Goal: Task Accomplishment & Management: Manage account settings

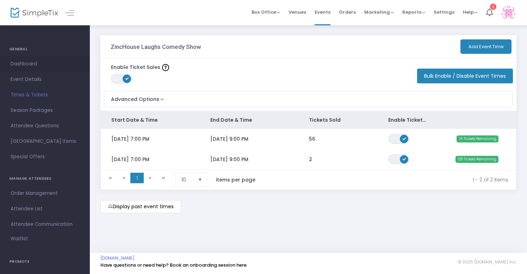
click at [23, 61] on span "Dashboard" at bounding box center [45, 64] width 69 height 9
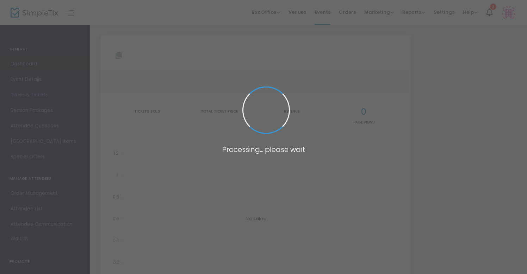
type input "[URL][DOMAIN_NAME]"
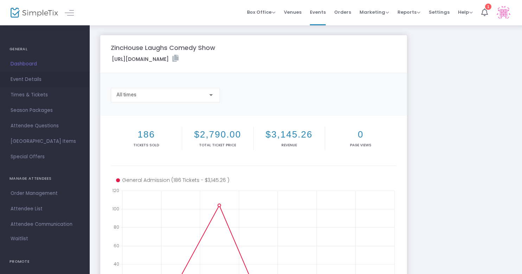
click at [33, 80] on span "Event Details" at bounding box center [45, 79] width 69 height 9
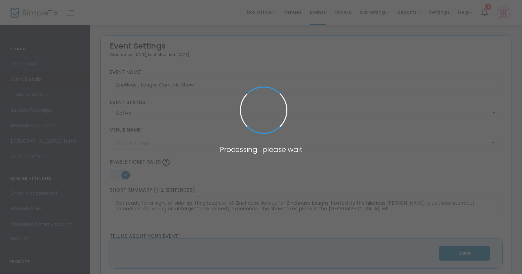
type input "ZincHouse Winery and Brewery"
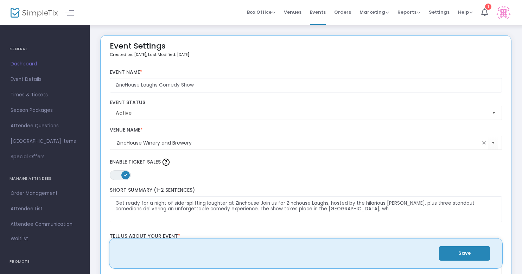
click at [19, 49] on h4 "GENERAL" at bounding box center [45, 49] width 71 height 14
click at [36, 12] on img at bounding box center [35, 13] width 48 height 10
